Goal: Task Accomplishment & Management: Complete application form

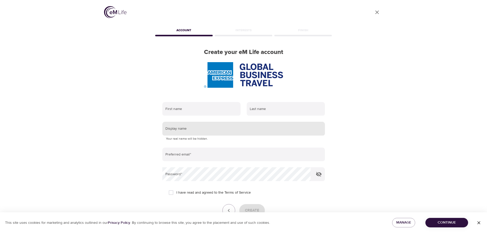
scroll to position [26, 0]
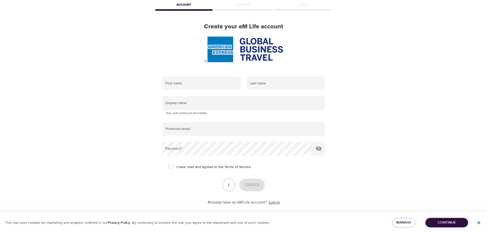
click at [274, 201] on link "Log in" at bounding box center [274, 202] width 11 height 5
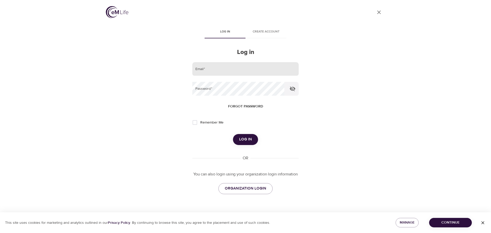
click at [213, 72] on input "email" at bounding box center [245, 69] width 106 height 14
type input "[EMAIL_ADDRESS][PERSON_NAME][DOMAIN_NAME]"
